Goal: Navigation & Orientation: Find specific page/section

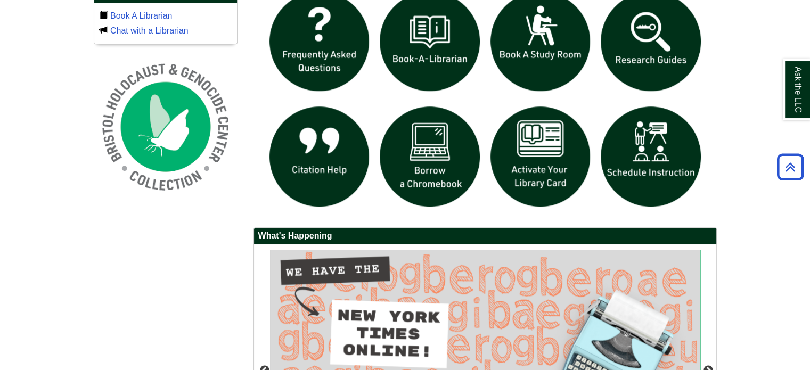
scroll to position [790, 0]
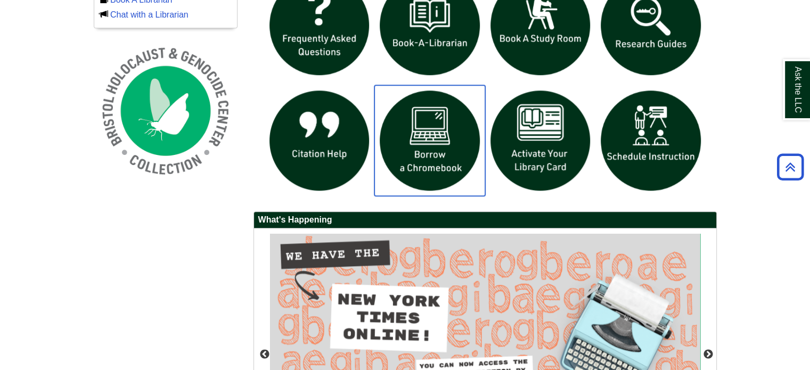
click at [442, 135] on img "slideshow" at bounding box center [429, 140] width 111 height 111
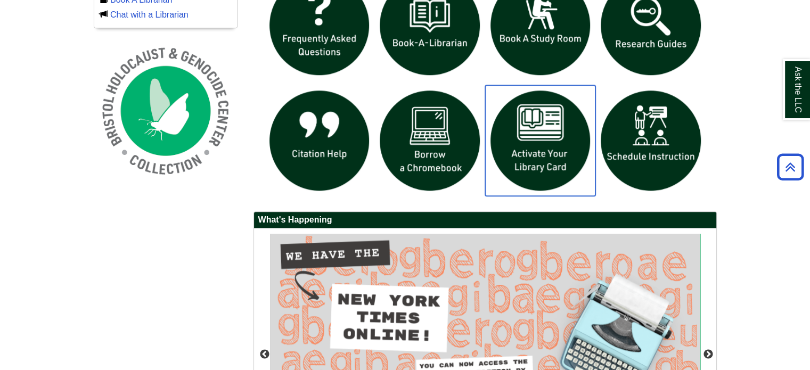
click at [528, 134] on img "slideshow" at bounding box center [540, 140] width 111 height 111
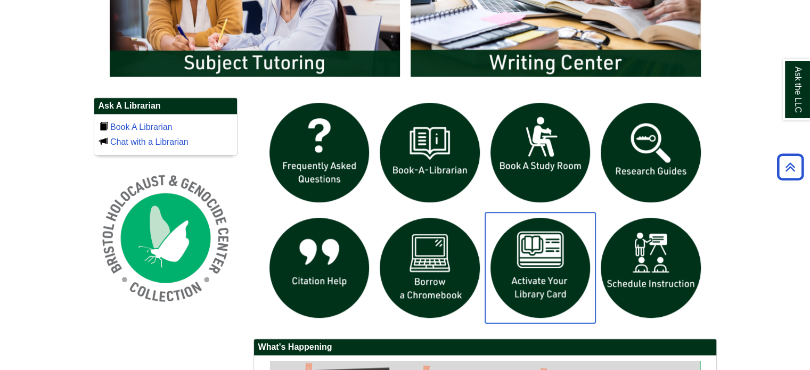
scroll to position [663, 0]
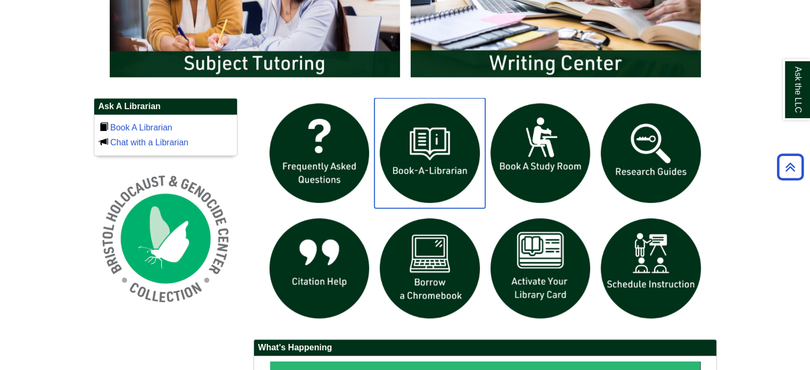
click at [437, 144] on img "slideshow" at bounding box center [429, 153] width 111 height 111
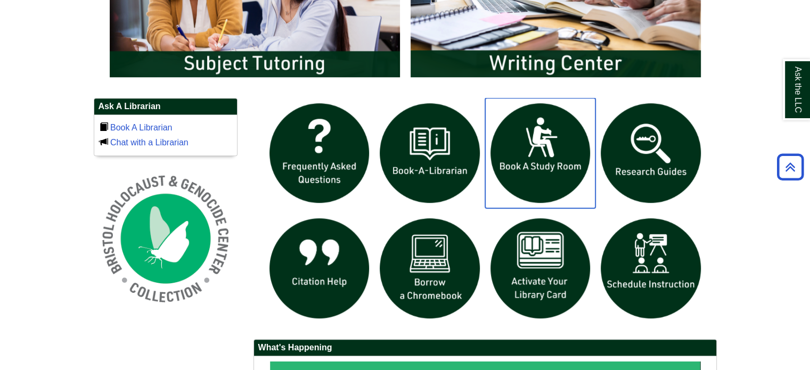
click at [543, 144] on img "slideshow" at bounding box center [540, 153] width 111 height 111
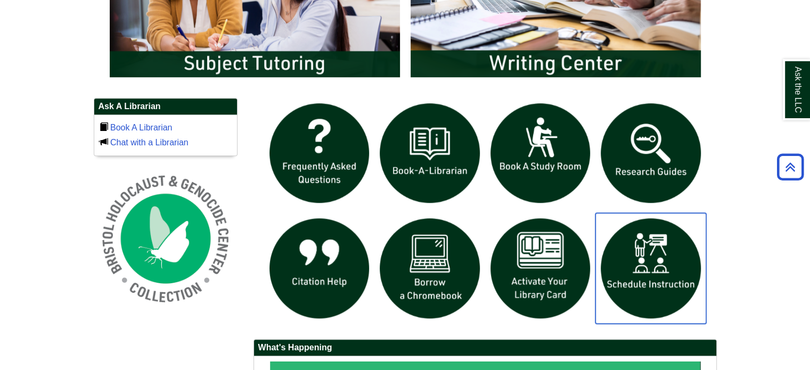
click at [633, 252] on img "slideshow" at bounding box center [650, 268] width 111 height 111
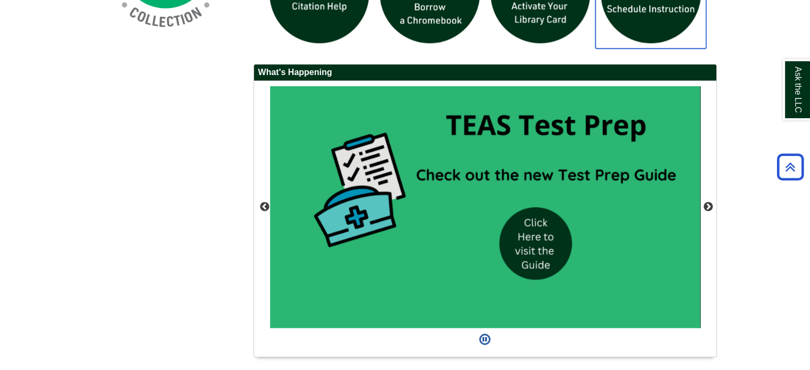
scroll to position [966, 0]
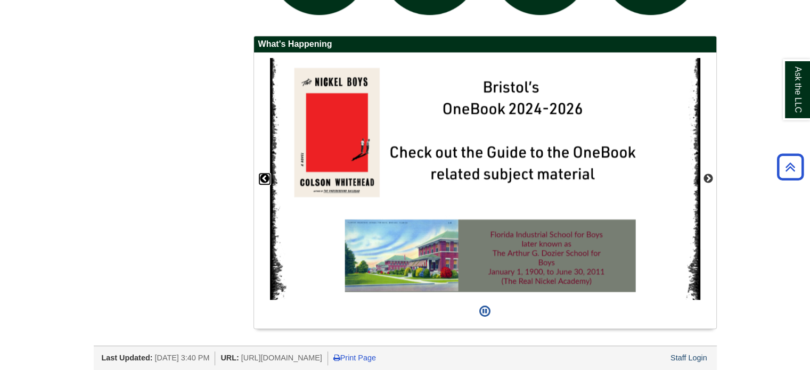
click at [264, 175] on button "Previous" at bounding box center [264, 179] width 11 height 11
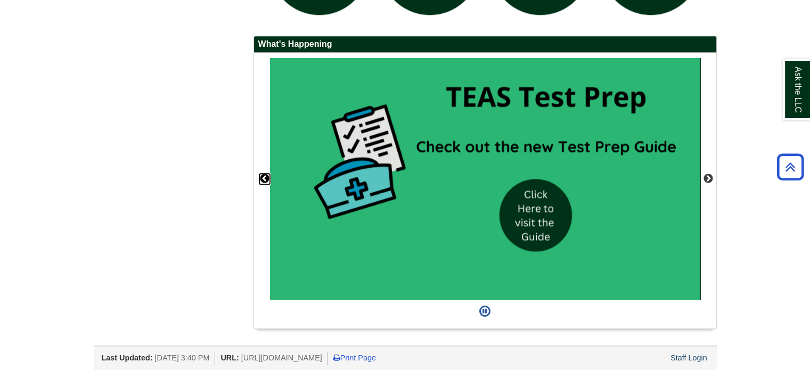
click at [264, 175] on button "Previous" at bounding box center [264, 179] width 11 height 11
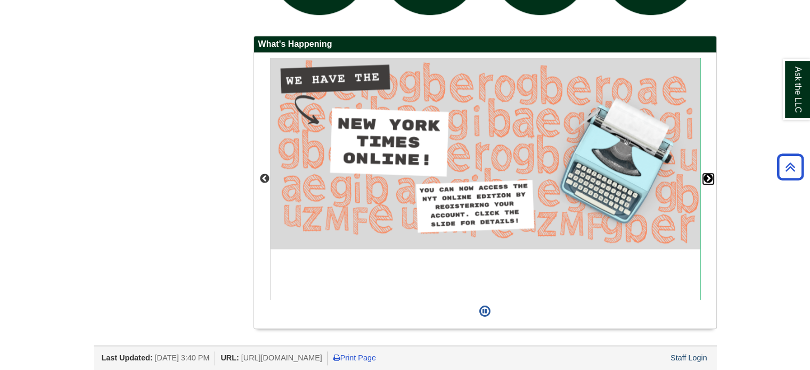
click at [705, 174] on button "Next" at bounding box center [708, 179] width 11 height 11
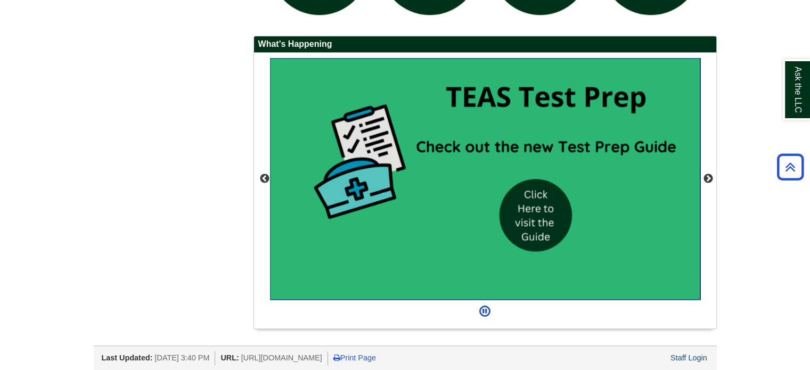
click at [532, 207] on img "slideshow" at bounding box center [485, 179] width 430 height 242
click at [710, 176] on button "Next" at bounding box center [708, 179] width 11 height 11
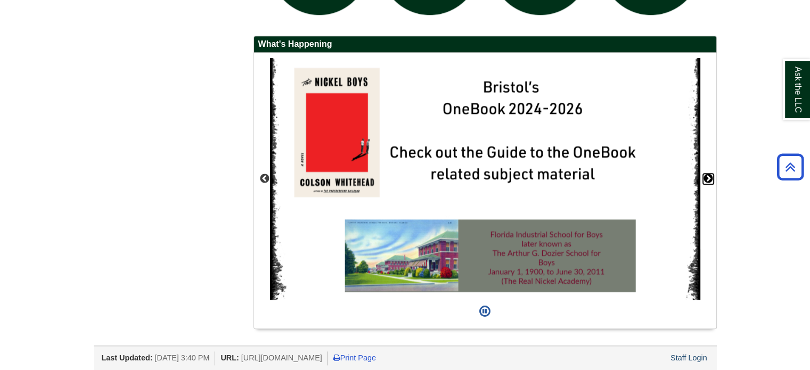
click at [710, 176] on button "Next" at bounding box center [708, 179] width 11 height 11
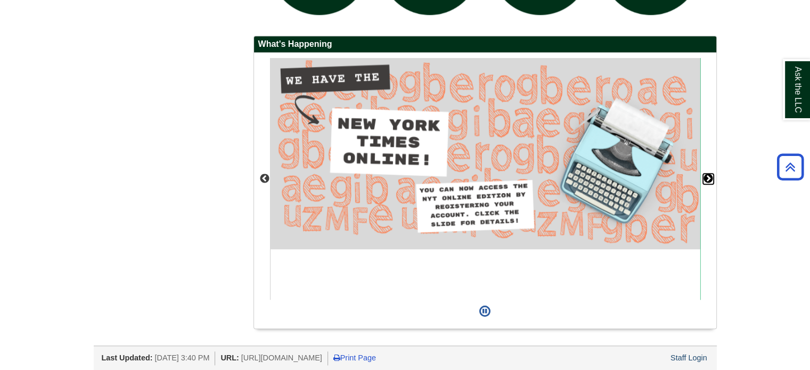
click at [710, 176] on button "Next" at bounding box center [708, 179] width 11 height 11
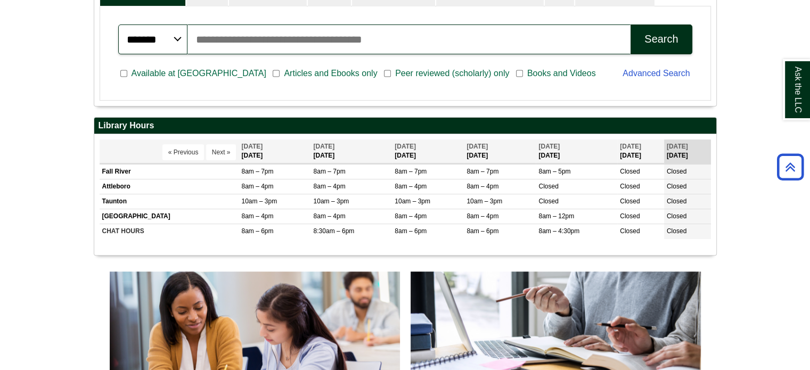
scroll to position [316, 0]
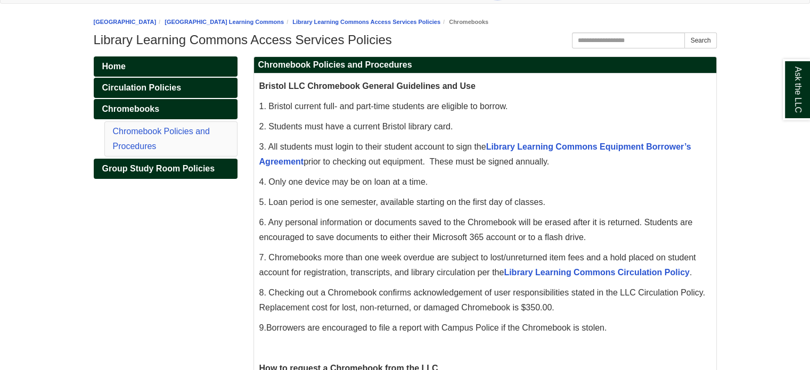
scroll to position [111, 0]
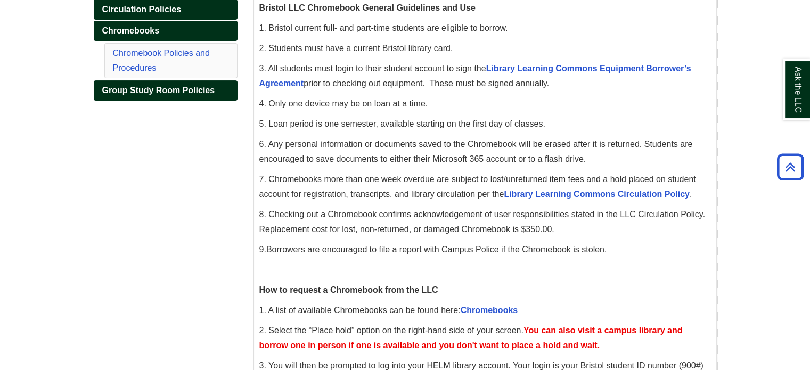
scroll to position [190, 0]
click at [435, 144] on span "6. Any personal information or documents saved to the Chromebook will be erased…" at bounding box center [476, 151] width 434 height 24
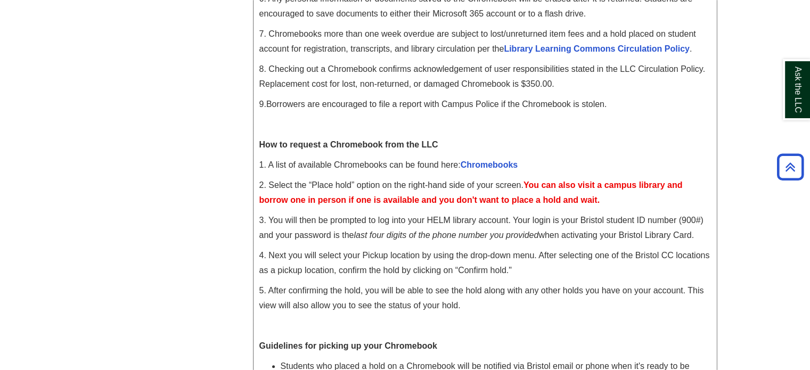
scroll to position [337, 0]
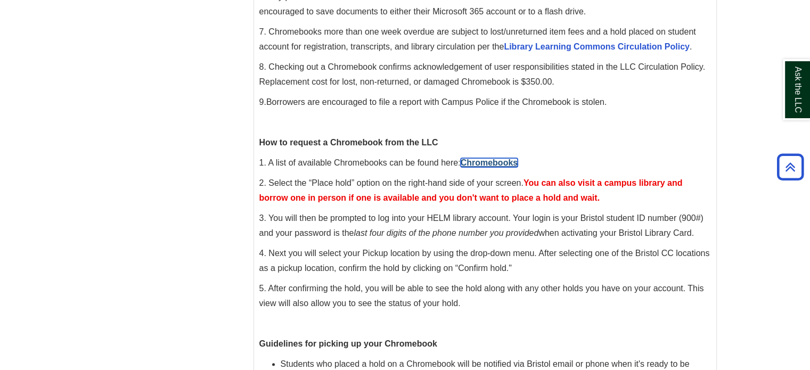
click at [479, 161] on link "Chromebooks" at bounding box center [490, 162] width 58 height 9
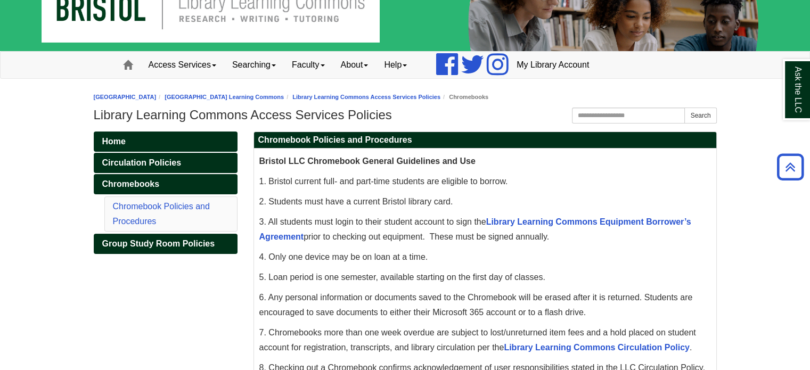
scroll to position [0, 0]
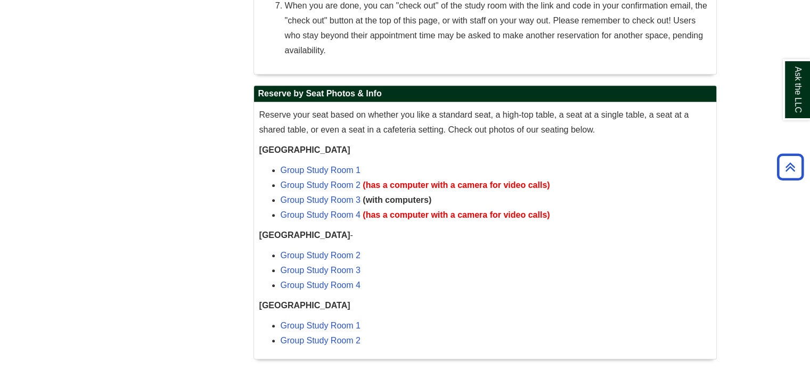
scroll to position [780, 0]
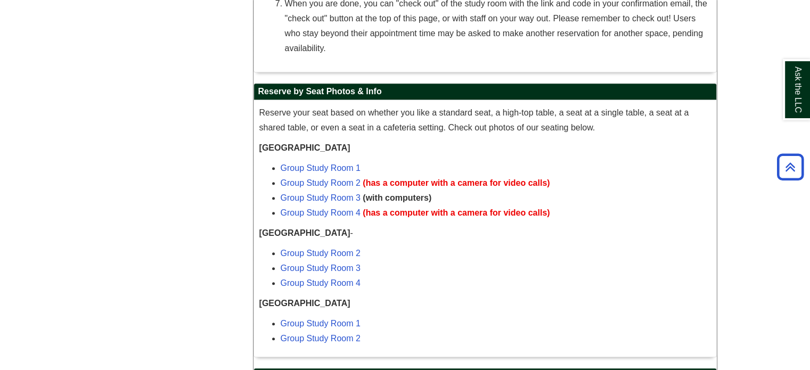
click at [648, 8] on li "When you are done, you can "check out" of the study room with the link and code…" at bounding box center [498, 26] width 426 height 60
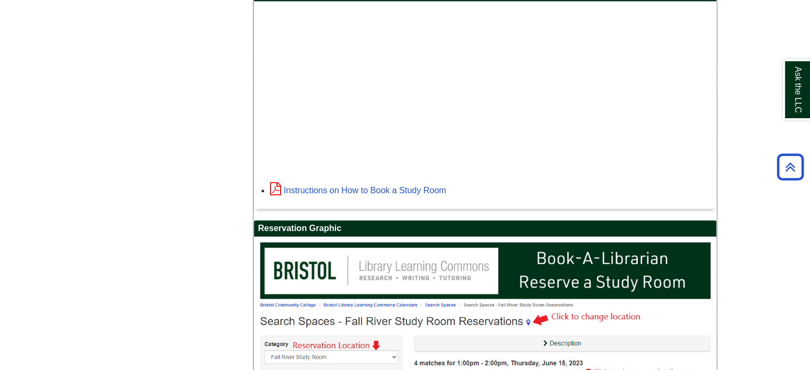
scroll to position [1355, 0]
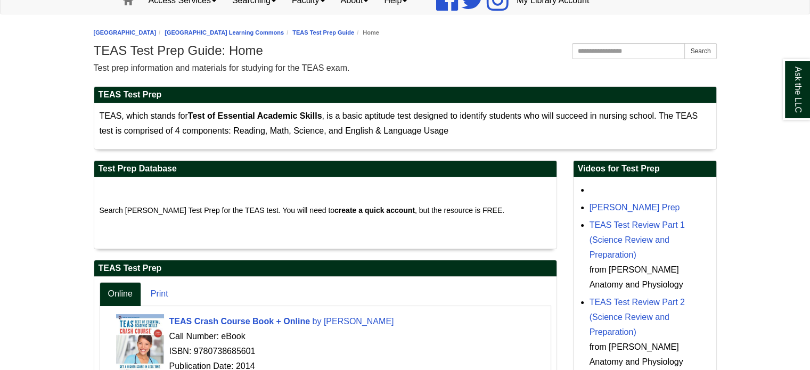
scroll to position [113, 0]
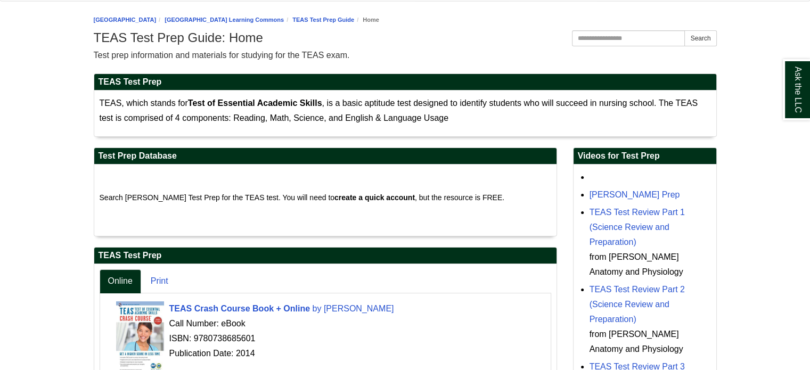
click at [428, 107] on p "TEAS, which stands for Test of Essential Academic Skills , is a basic aptitude …" at bounding box center [405, 111] width 611 height 30
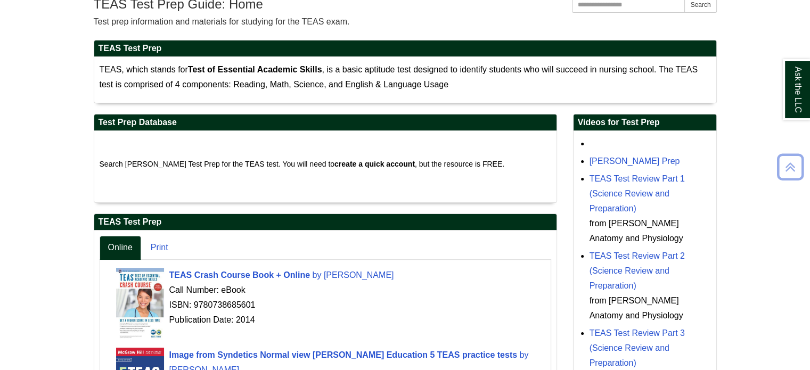
scroll to position [149, 0]
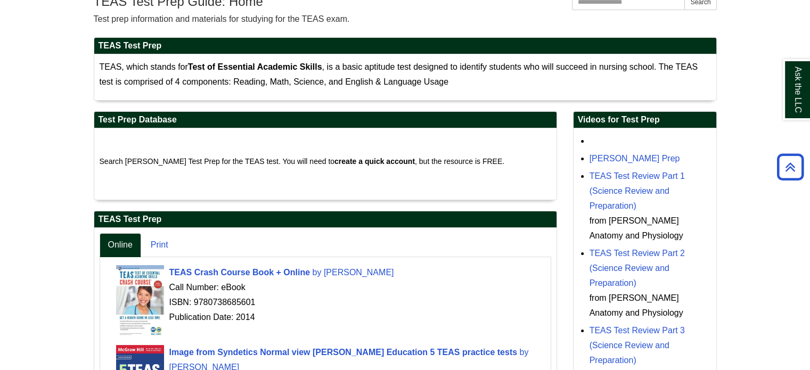
click at [426, 200] on div "Test Prep Database Search Peterson's Test Prep for the TEAS test. You will need…" at bounding box center [325, 161] width 463 height 100
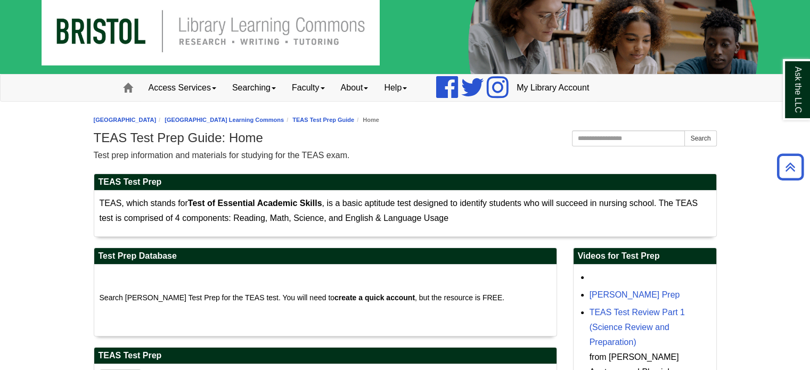
scroll to position [2, 0]
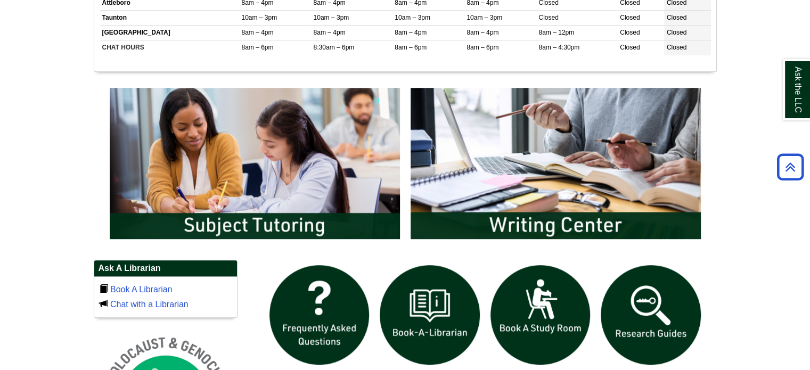
scroll to position [666, 0]
